Goal: Find specific page/section: Locate a particular part of the current website

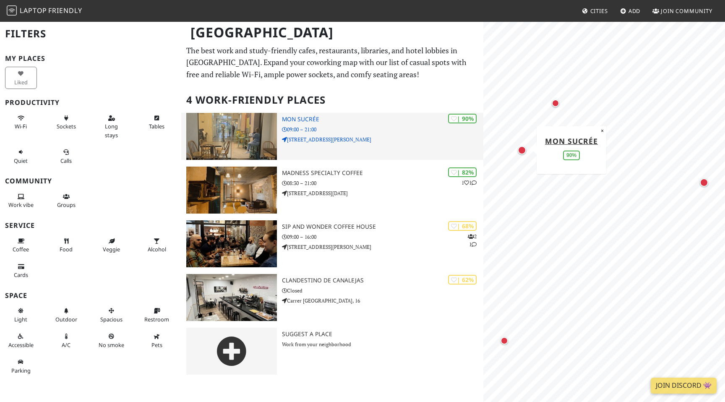
click at [320, 119] on h3 "Mon Sucrée" at bounding box center [382, 119] width 201 height 7
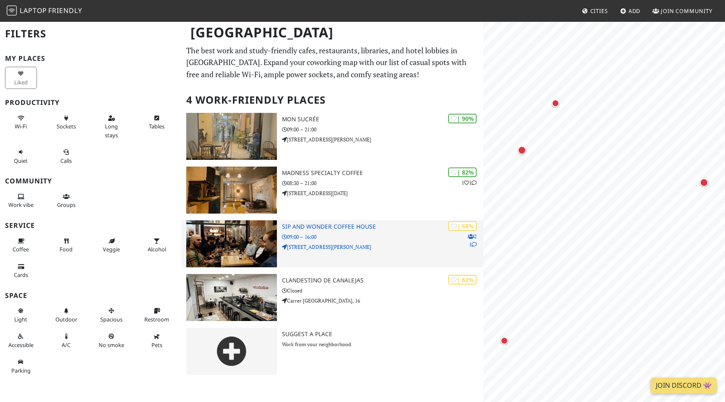
click at [314, 248] on p "[STREET_ADDRESS][PERSON_NAME]" at bounding box center [382, 247] width 201 height 8
